Goal: Transaction & Acquisition: Subscribe to service/newsletter

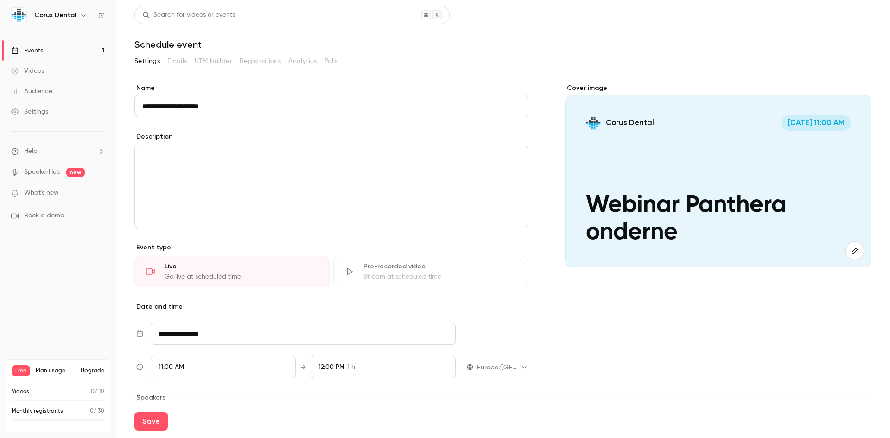
type input "**********"
click at [93, 372] on button "Upgrade" at bounding box center [93, 370] width 24 height 7
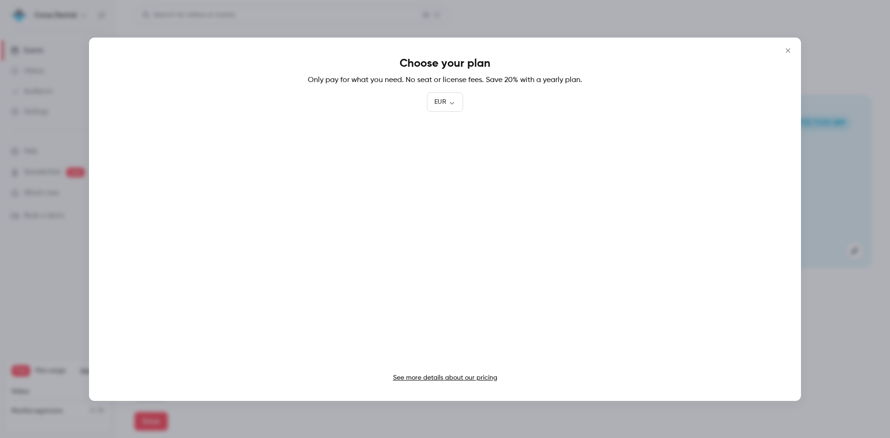
click at [790, 49] on icon "Close" at bounding box center [788, 50] width 11 height 7
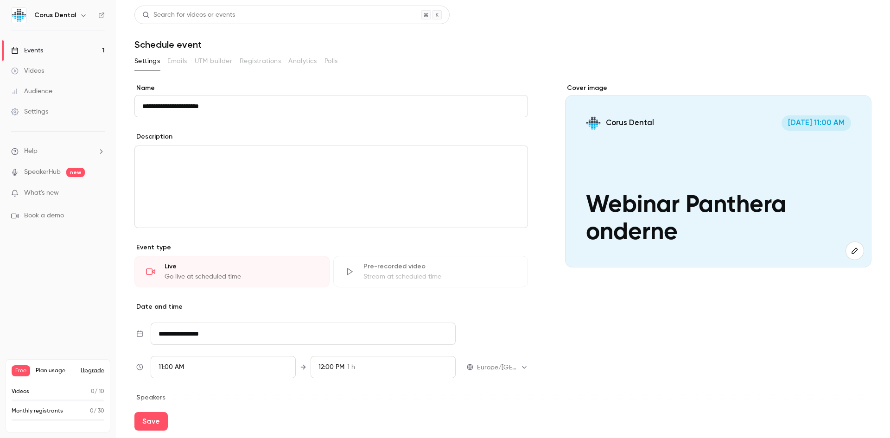
click at [81, 16] on icon "button" at bounding box center [83, 15] width 4 height 2
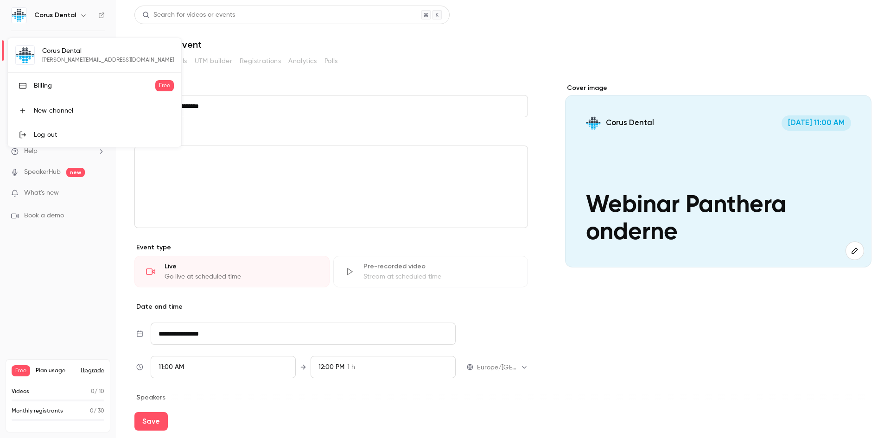
click at [45, 89] on div "Billing" at bounding box center [94, 85] width 121 height 9
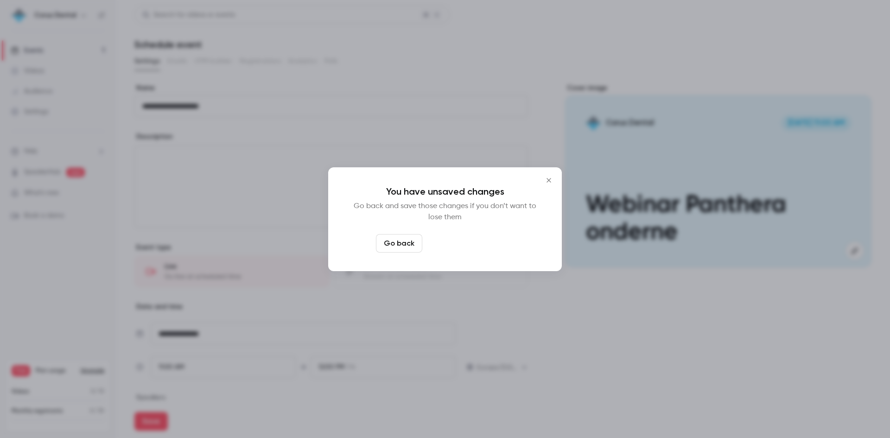
click at [449, 239] on button "Leave page anyway" at bounding box center [470, 243] width 88 height 19
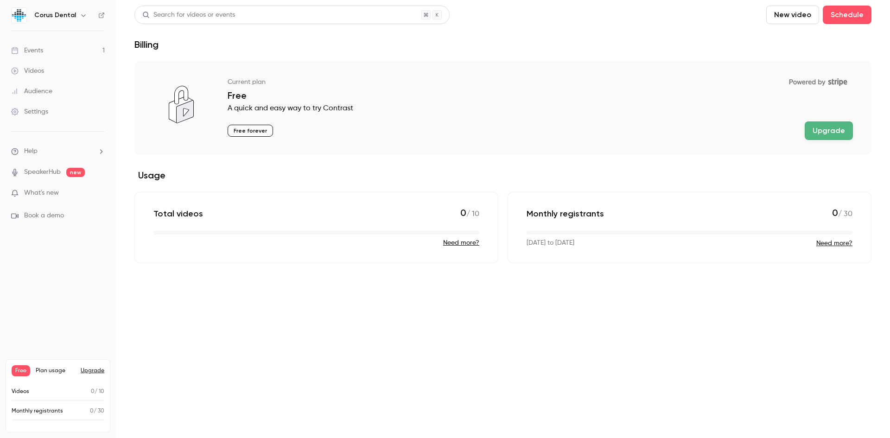
click at [82, 16] on icon "button" at bounding box center [83, 15] width 4 height 2
click at [45, 89] on div "Billing" at bounding box center [94, 85] width 121 height 9
click at [45, 370] on span "Plan usage" at bounding box center [55, 370] width 39 height 7
click at [94, 369] on button "Upgrade" at bounding box center [93, 370] width 24 height 7
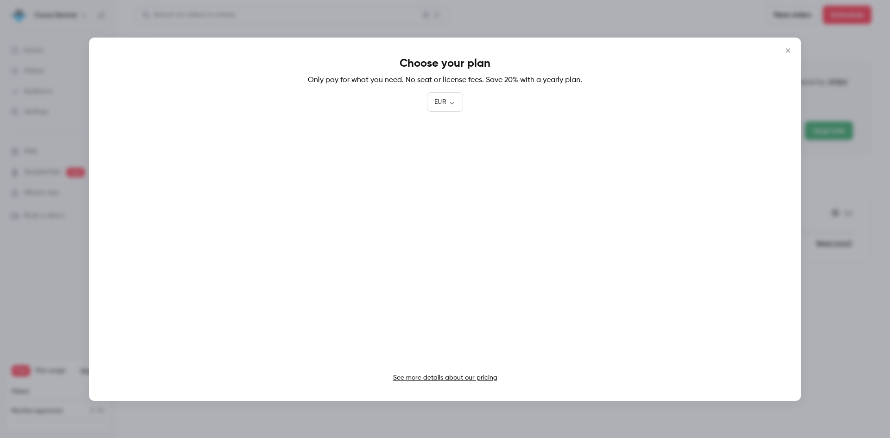
click at [444, 377] on link "See more details about our pricing" at bounding box center [445, 378] width 104 height 6
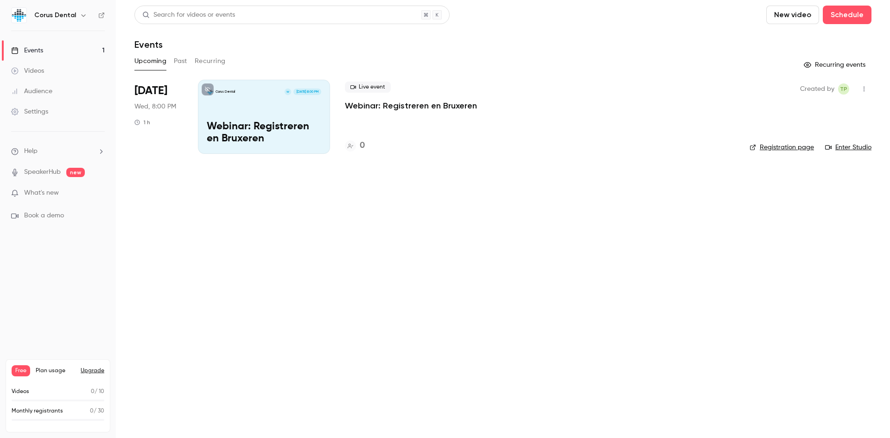
click at [45, 111] on div "Settings" at bounding box center [29, 111] width 37 height 9
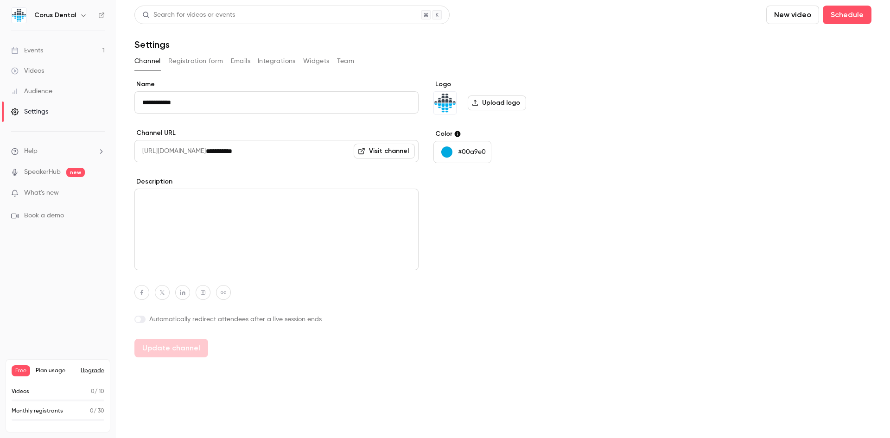
click at [97, 370] on button "Upgrade" at bounding box center [93, 370] width 24 height 7
click at [90, 370] on button "Upgrade" at bounding box center [93, 370] width 24 height 7
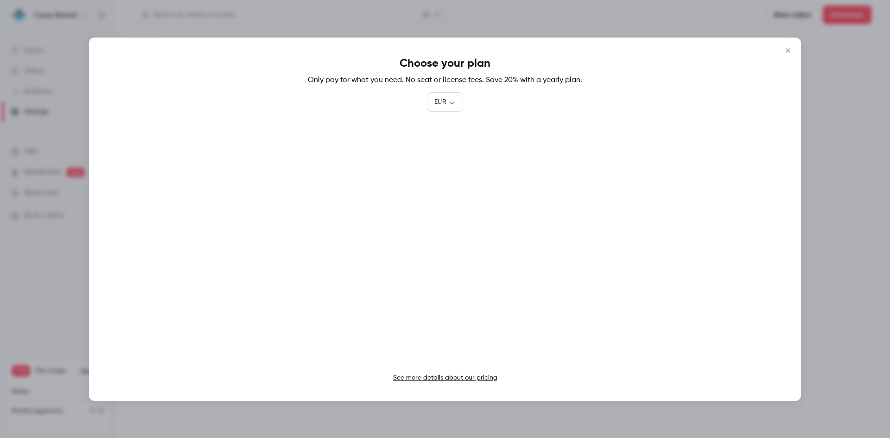
click at [438, 377] on link "See more details about our pricing" at bounding box center [445, 378] width 104 height 6
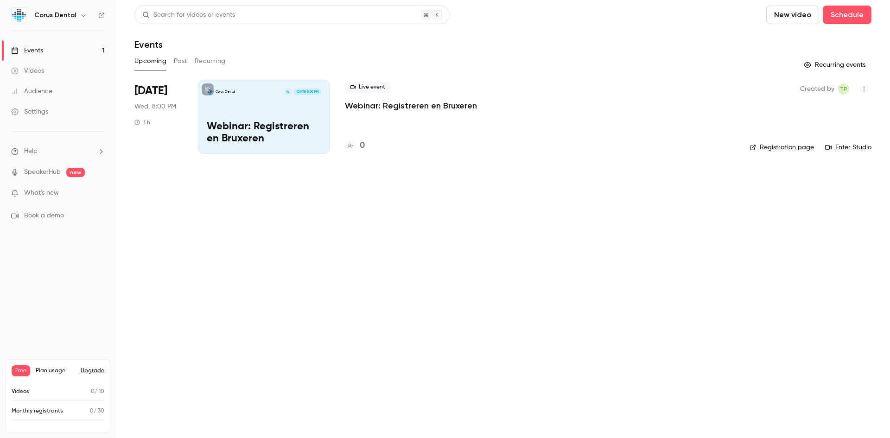
click at [86, 370] on button "Upgrade" at bounding box center [93, 370] width 24 height 7
